Goal: Task Accomplishment & Management: Complete application form

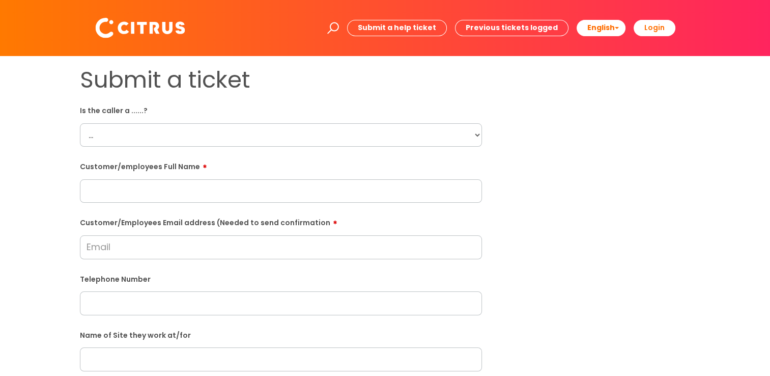
click at [98, 123] on select "... Citrus Customer Citrus Employee [DEMOGRAPHIC_DATA] Supplier" at bounding box center [281, 134] width 402 height 23
select select "Citrus Employee"
click at [80, 123] on select "... Citrus Customer Citrus Employee [DEMOGRAPHIC_DATA] Supplier" at bounding box center [281, 134] width 402 height 23
click at [156, 195] on input "text" at bounding box center [281, 190] width 402 height 23
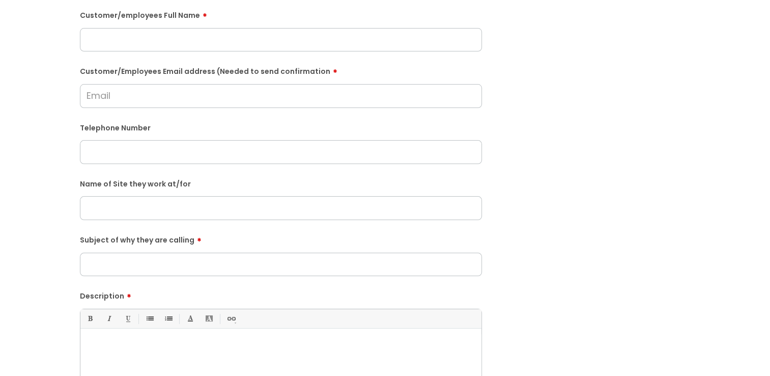
scroll to position [153, 0]
drag, startPoint x: 151, startPoint y: 140, endPoint x: 147, endPoint y: 150, distance: 11.3
click at [150, 141] on input "text" at bounding box center [281, 149] width 402 height 23
paste input "07949344185"
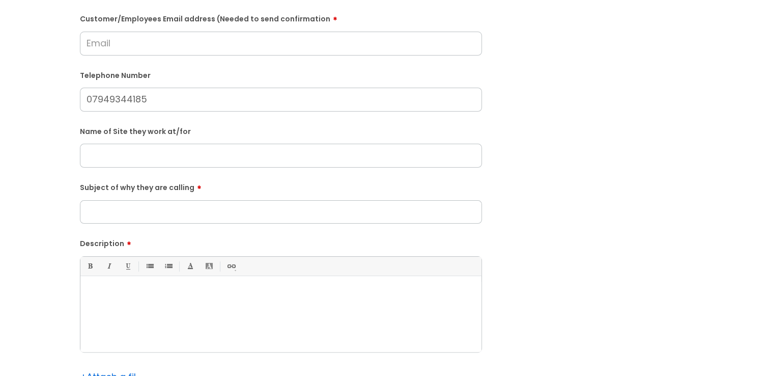
type input "07949344185"
click at [174, 219] on input "Subject of why they are calling" at bounding box center [281, 211] width 402 height 23
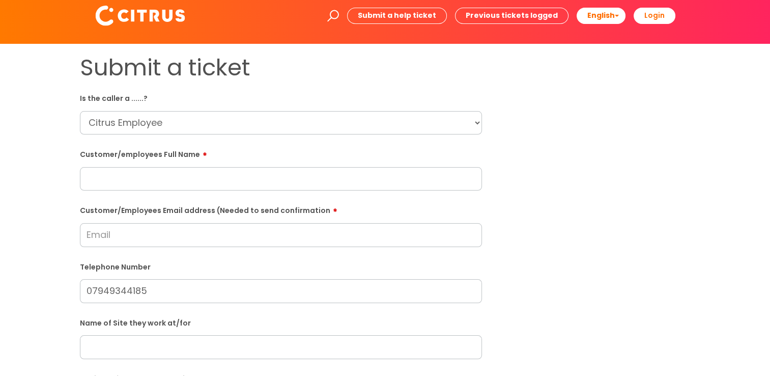
scroll to position [0, 0]
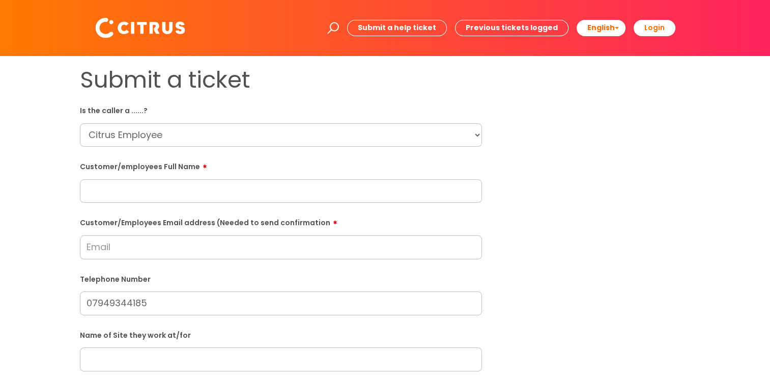
type input "Issues clocking in/out"
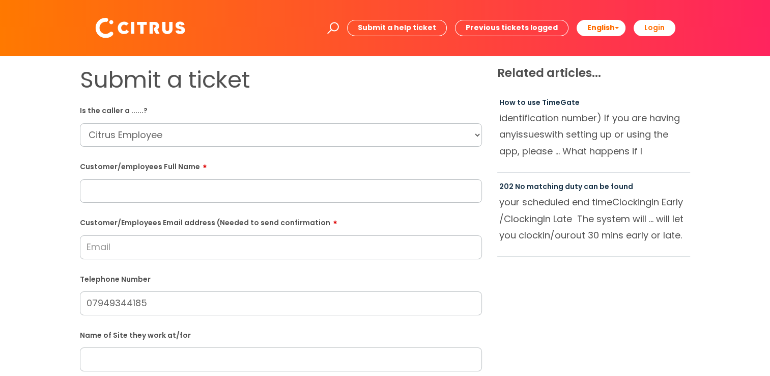
click at [177, 185] on input "text" at bounding box center [281, 190] width 402 height 23
paste input "[PERSON_NAME]"
type input "[PERSON_NAME]"
click at [96, 249] on input "Customer/Employees Email address (Needed to send confirmation" at bounding box center [281, 246] width 402 height 23
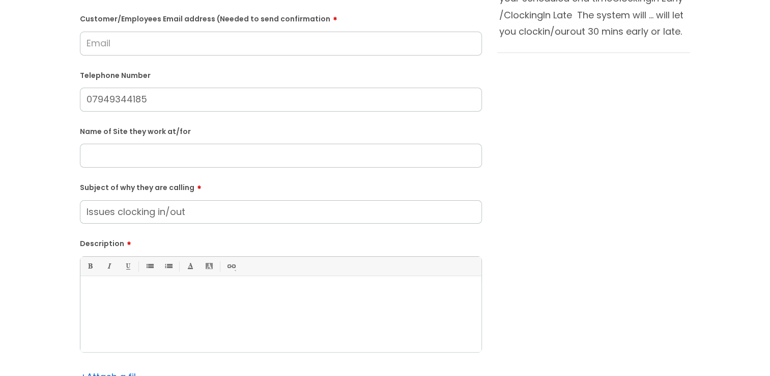
scroll to position [102, 0]
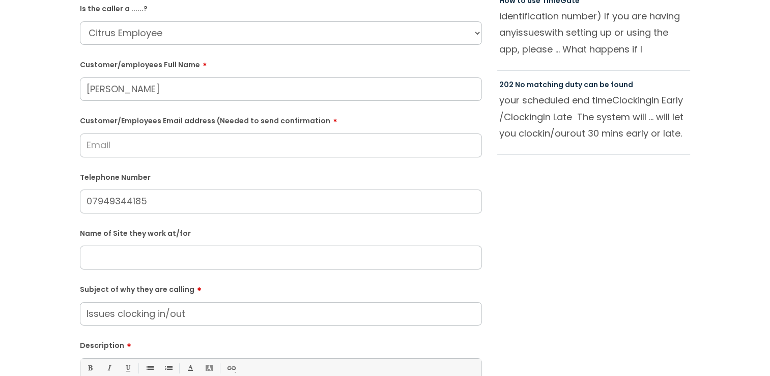
paste input "[PERSON_NAME]"
type input "[PERSON_NAME]"
type input "[EMAIL_ADDRESS][DOMAIN_NAME]"
click at [192, 272] on form "Is the caller a ......? ... Citrus Customer Citrus Employee [DEMOGRAPHIC_DATA] …" at bounding box center [281, 267] width 402 height 534
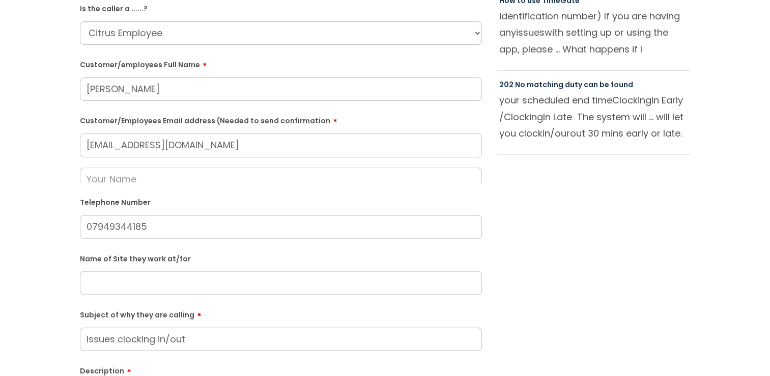
click at [191, 266] on div "Name of Site they work at/for" at bounding box center [281, 272] width 402 height 45
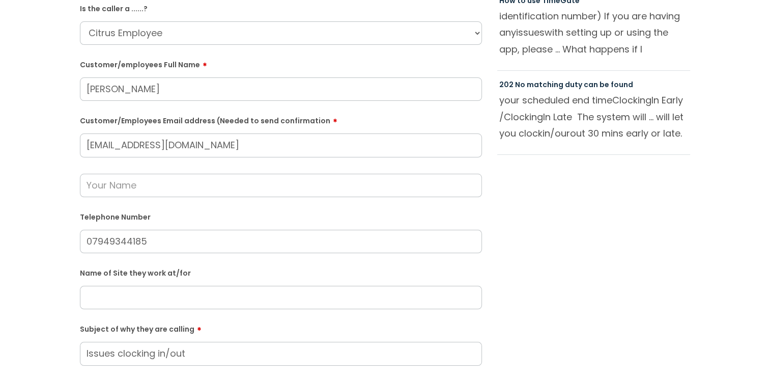
click at [178, 293] on input "text" at bounding box center [281, 297] width 402 height 23
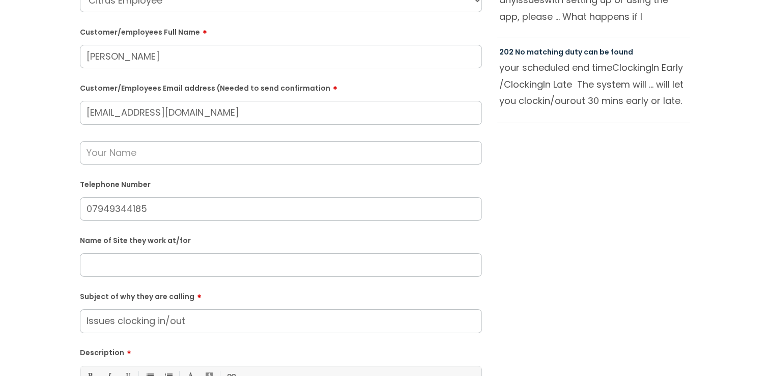
scroll to position [153, 0]
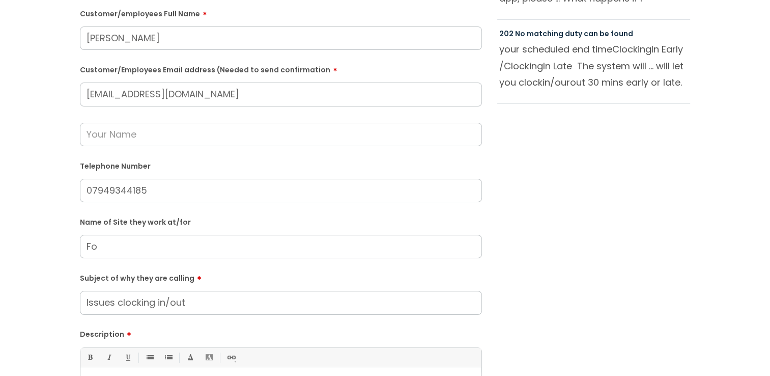
type input "F"
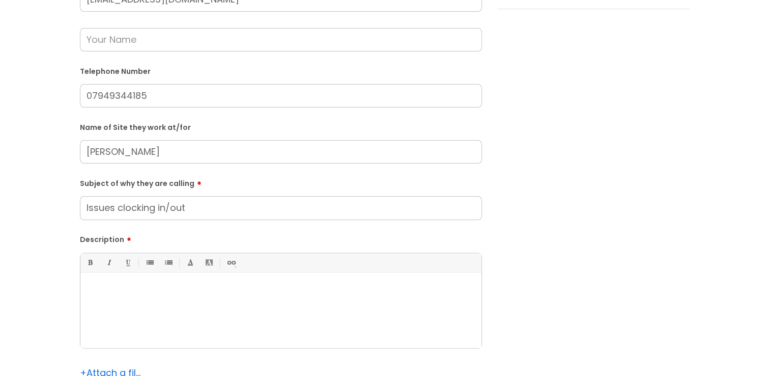
scroll to position [255, 0]
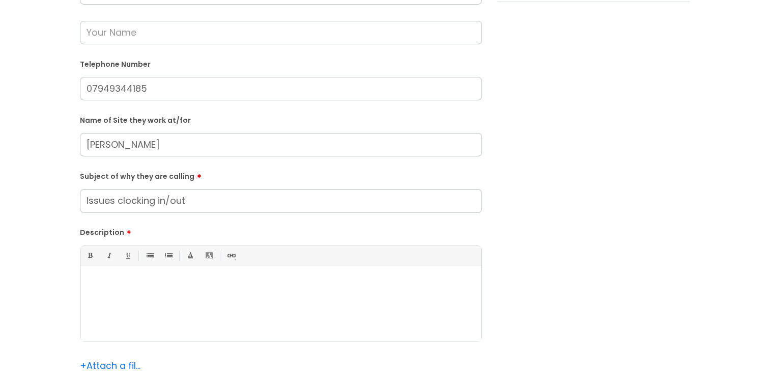
type input "[PERSON_NAME]"
click at [152, 309] on div at bounding box center [280, 305] width 401 height 70
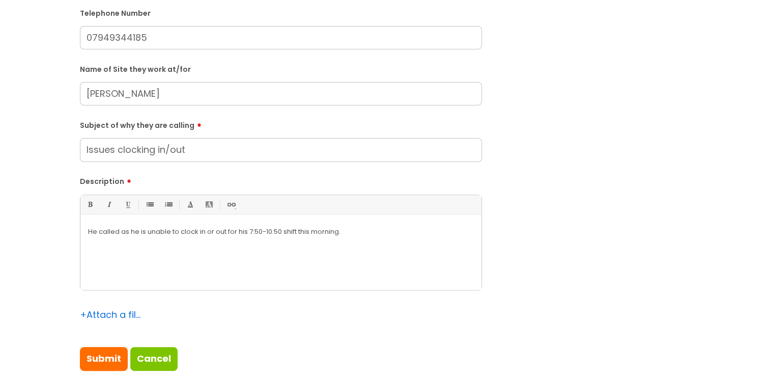
scroll to position [356, 0]
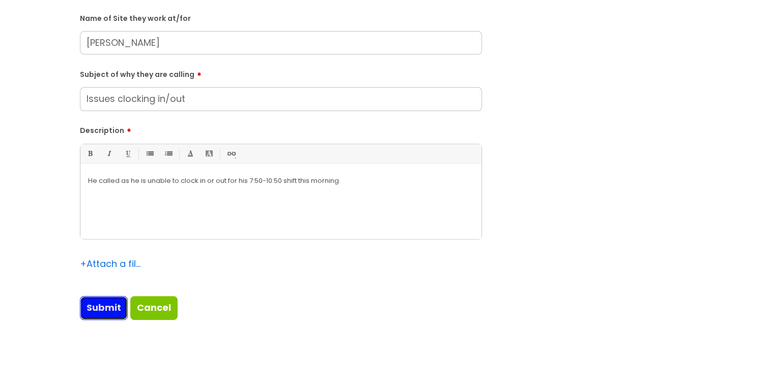
click at [114, 314] on input "Submit" at bounding box center [104, 307] width 48 height 23
type input "Please Wait..."
